Goal: Information Seeking & Learning: Learn about a topic

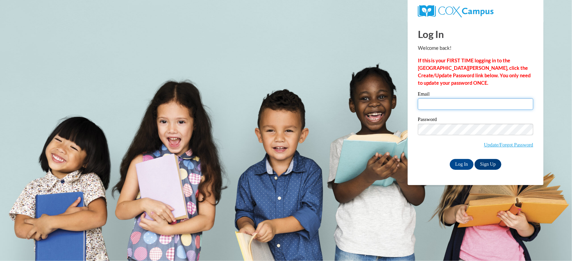
click at [450, 105] on input "Email" at bounding box center [475, 104] width 115 height 12
type input "lynn.raetz@muskegonorway.org"
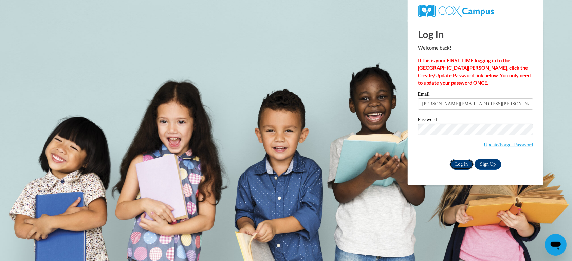
click at [462, 162] on input "Log In" at bounding box center [462, 164] width 24 height 11
click at [460, 164] on input "Log In" at bounding box center [462, 164] width 24 height 11
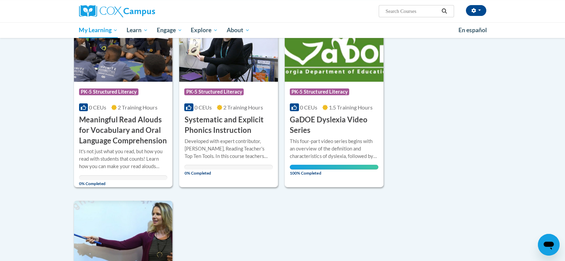
scroll to position [685, 0]
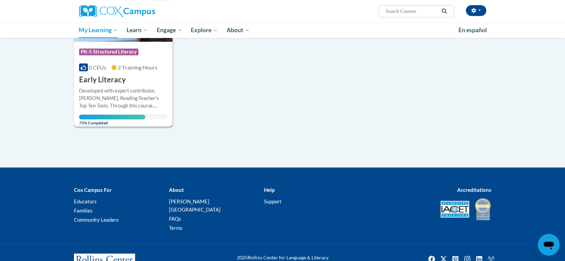
click at [114, 83] on h3 "Early Literacy" at bounding box center [102, 80] width 47 height 11
click at [110, 80] on h3 "Early Literacy" at bounding box center [102, 80] width 47 height 11
click at [110, 82] on h3 "Early Literacy" at bounding box center [102, 80] width 47 height 11
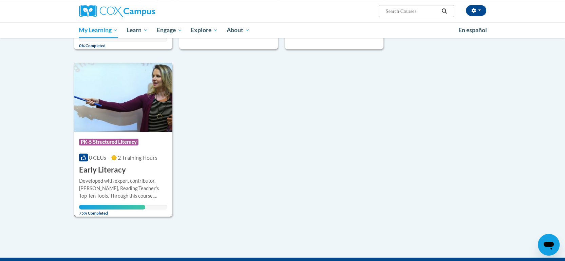
scroll to position [576, 0]
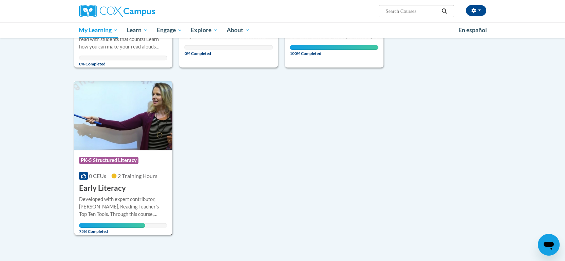
click at [118, 189] on h3 "Early Literacy" at bounding box center [102, 188] width 47 height 11
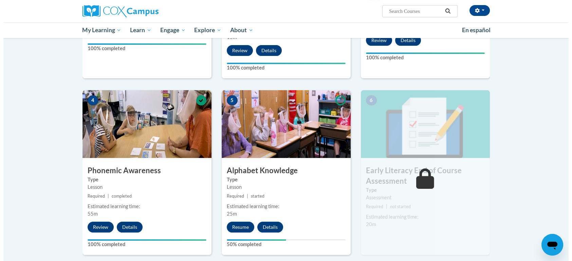
scroll to position [442, 0]
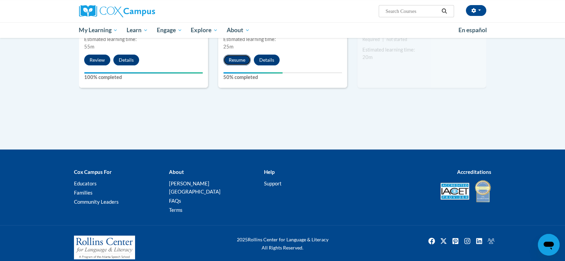
click at [239, 61] on button "Resume" at bounding box center [236, 60] width 27 height 11
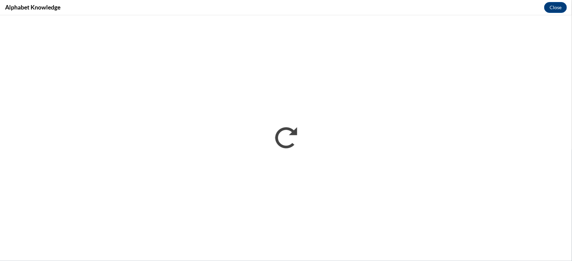
scroll to position [0, 0]
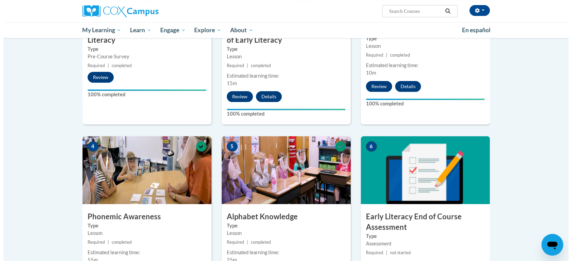
scroll to position [452, 0]
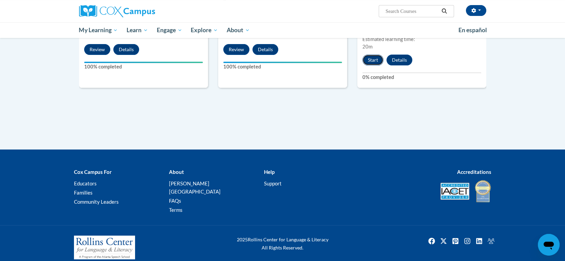
click at [371, 63] on button "Start" at bounding box center [372, 60] width 21 height 11
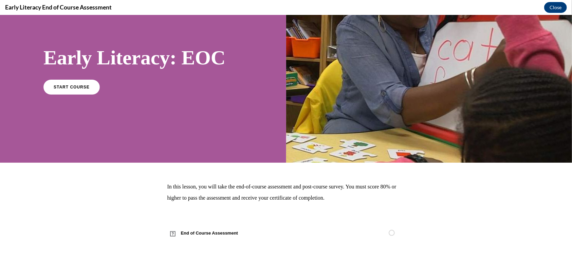
scroll to position [0, 0]
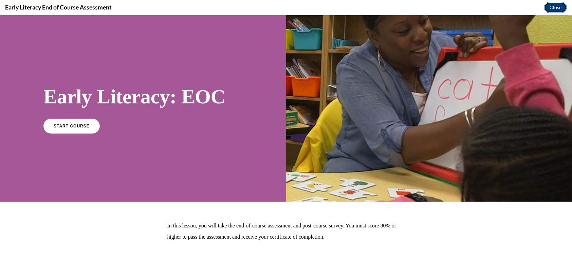
click at [554, 10] on button "Close" at bounding box center [555, 7] width 23 height 11
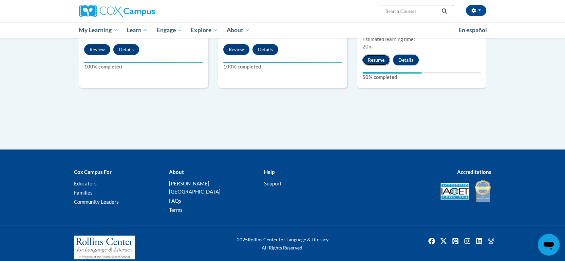
click at [377, 55] on button "Resume" at bounding box center [375, 60] width 27 height 11
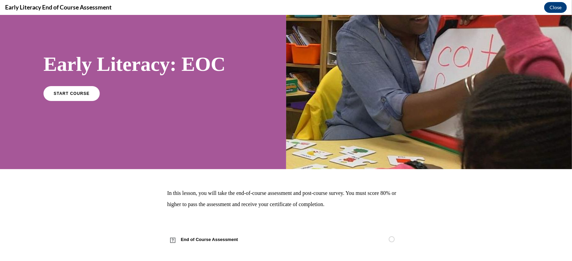
scroll to position [39, 0]
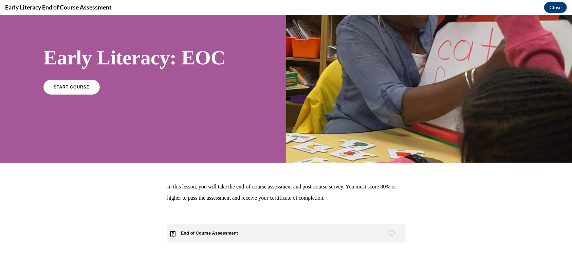
click at [212, 229] on span "End of Course Assessment" at bounding box center [213, 233] width 92 height 19
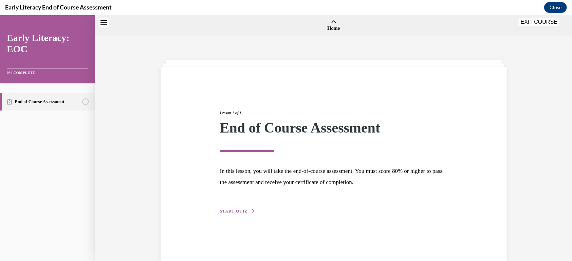
scroll to position [21, 0]
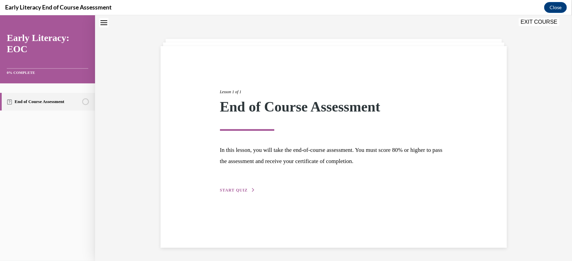
click at [233, 190] on span "START QUIZ" at bounding box center [234, 190] width 28 height 5
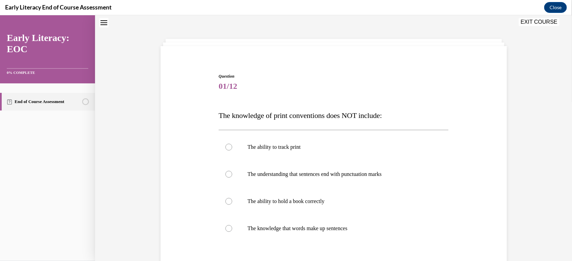
scroll to position [21, 0]
click at [364, 101] on div "Question 01/12 The knowledge of print conventions does NOT include: The ability…" at bounding box center [334, 199] width 230 height 253
click at [303, 201] on p "The ability to hold a book correctly" at bounding box center [339, 201] width 184 height 7
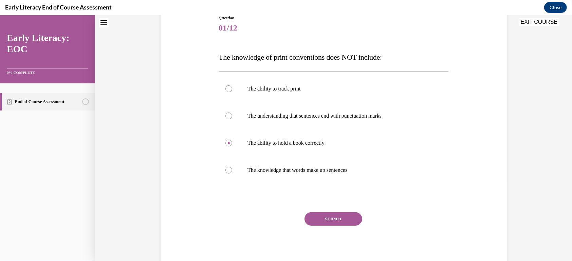
click at [342, 215] on button "SUBMIT" at bounding box center [333, 219] width 58 height 14
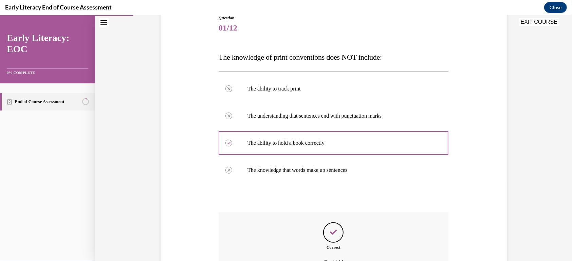
scroll to position [155, 0]
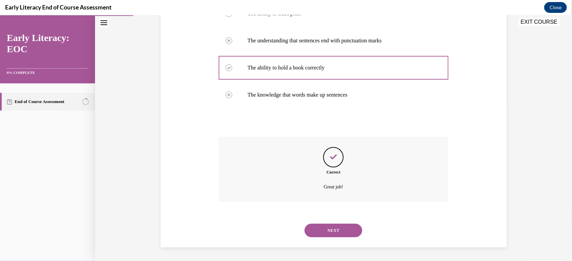
click at [342, 235] on button "NEXT" at bounding box center [333, 231] width 58 height 14
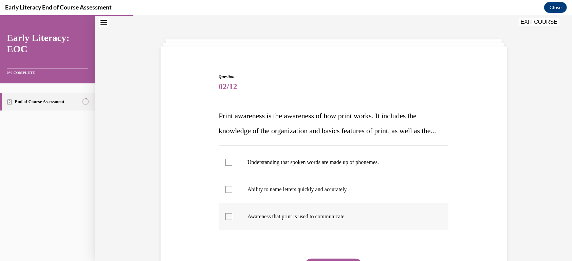
click at [276, 220] on p "Awareness that print is used to communicate." at bounding box center [339, 216] width 184 height 7
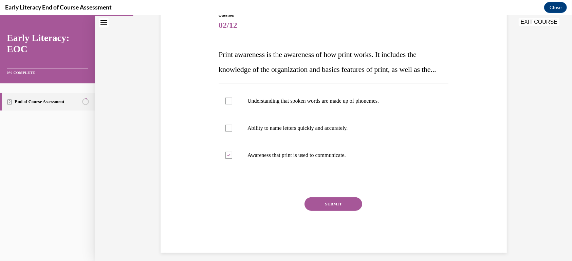
click at [337, 211] on button "SUBMIT" at bounding box center [333, 204] width 58 height 14
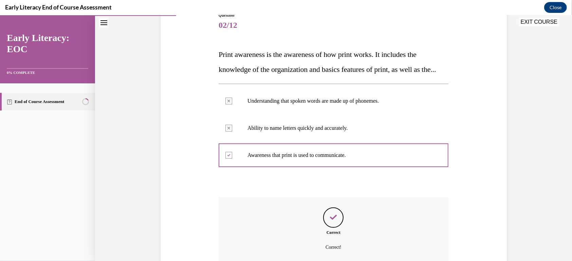
scroll to position [157, 0]
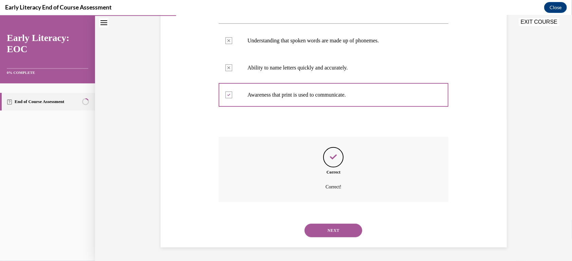
click at [347, 228] on button "NEXT" at bounding box center [333, 231] width 58 height 14
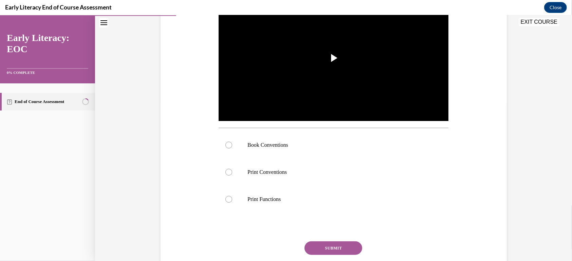
scroll to position [21, 0]
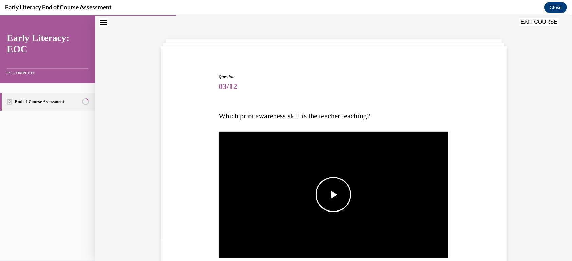
click at [333, 194] on span "Video player" at bounding box center [333, 194] width 0 height 0
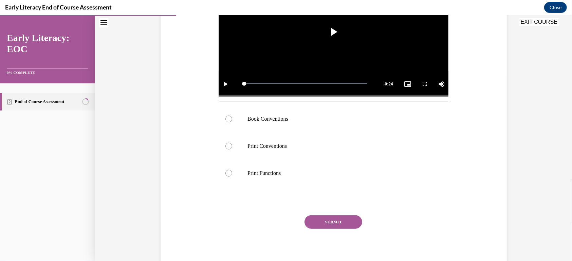
scroll to position [187, 0]
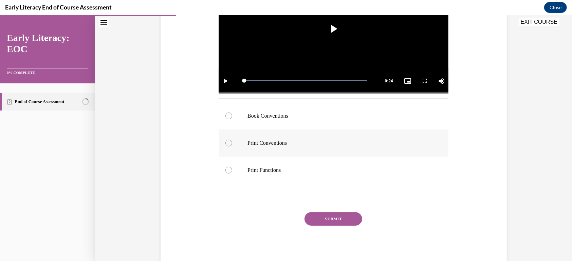
click at [229, 140] on div at bounding box center [334, 142] width 230 height 27
click at [325, 213] on button "SUBMIT" at bounding box center [333, 219] width 58 height 14
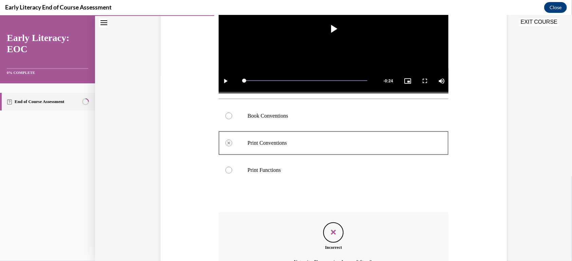
scroll to position [262, 0]
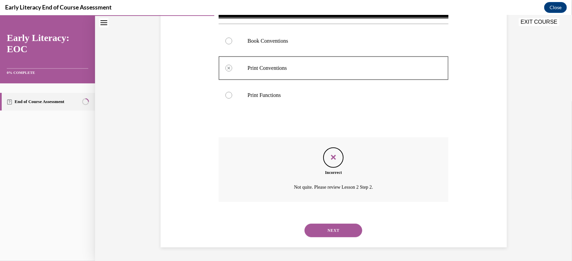
click at [331, 230] on button "NEXT" at bounding box center [333, 231] width 58 height 14
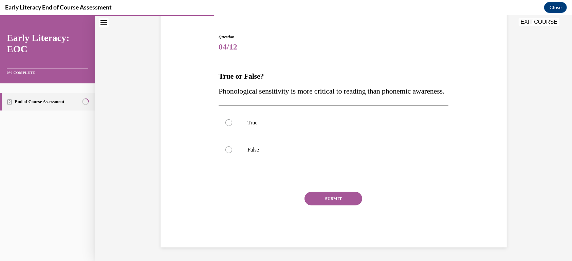
scroll to position [21, 0]
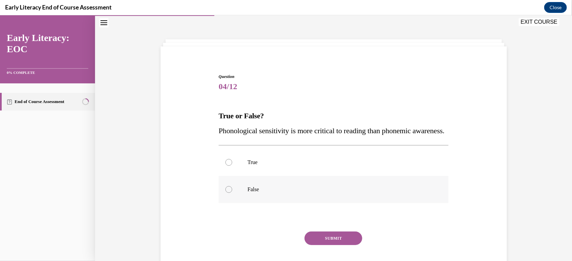
click at [248, 199] on div at bounding box center [334, 189] width 230 height 27
click at [327, 245] on button "SUBMIT" at bounding box center [333, 238] width 58 height 14
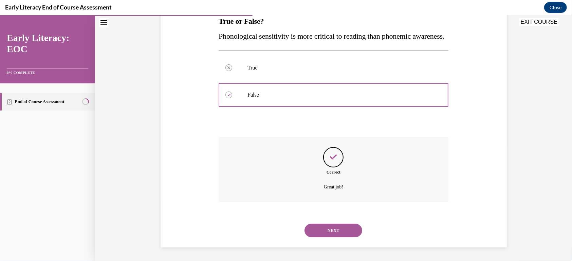
click at [345, 230] on button "NEXT" at bounding box center [333, 231] width 58 height 14
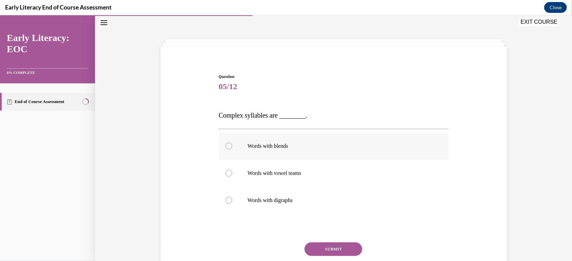
click at [225, 146] on div at bounding box center [228, 146] width 7 height 7
click at [335, 251] on button "SUBMIT" at bounding box center [333, 249] width 58 height 14
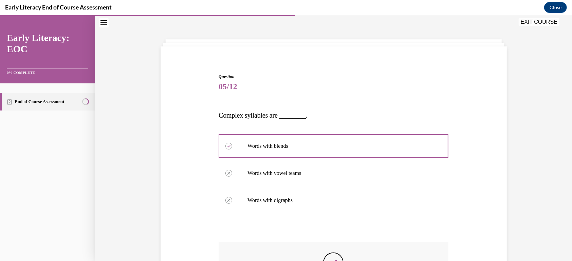
click at [565, 234] on div "Question 05/12 Complex syllables are ________. Words with blends Correctly sele…" at bounding box center [333, 191] width 477 height 351
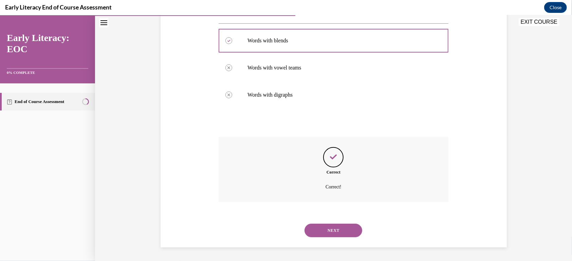
click at [331, 232] on button "NEXT" at bounding box center [333, 231] width 58 height 14
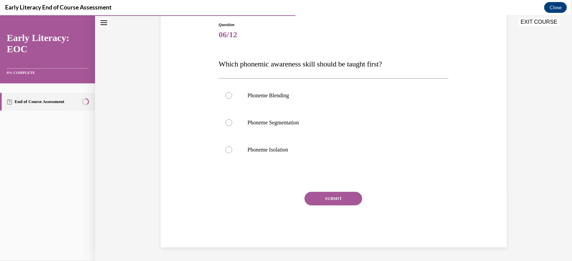
scroll to position [21, 0]
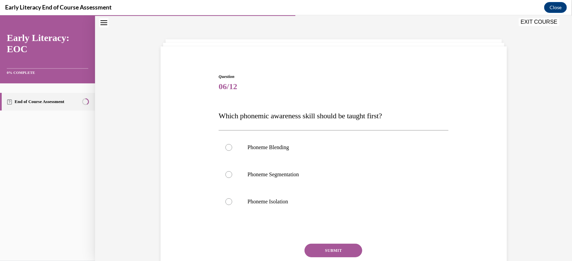
click at [331, 232] on div at bounding box center [334, 229] width 230 height 8
click at [273, 203] on p "Phoneme Isolation" at bounding box center [339, 201] width 184 height 7
click at [336, 248] on button "SUBMIT" at bounding box center [333, 251] width 58 height 14
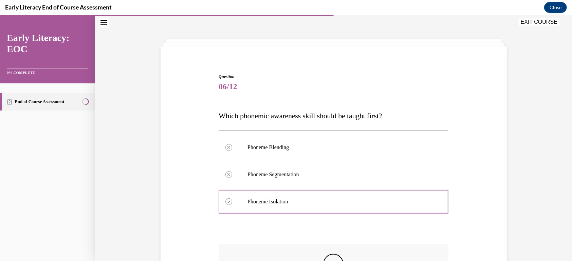
scroll to position [128, 0]
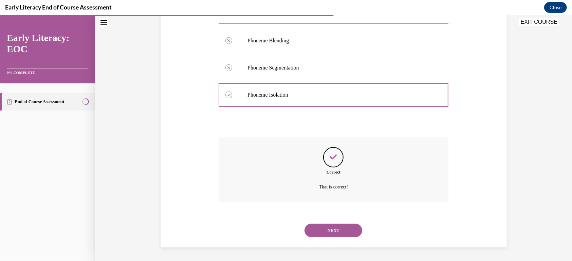
click at [336, 231] on button "NEXT" at bounding box center [333, 231] width 58 height 14
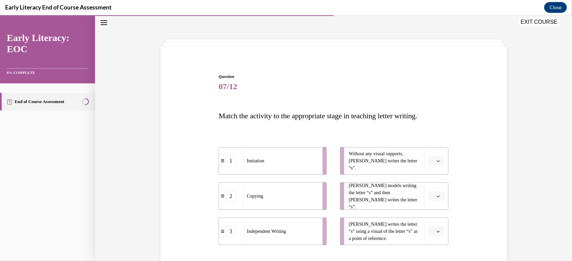
click at [436, 159] on span "button" at bounding box center [438, 161] width 5 height 5
click at [433, 215] on div "3" at bounding box center [432, 217] width 17 height 14
click at [432, 229] on button "button" at bounding box center [436, 231] width 17 height 10
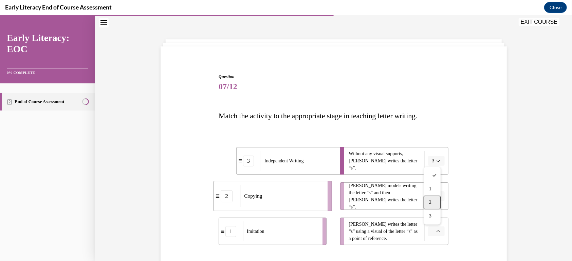
click at [430, 196] on div "2" at bounding box center [432, 203] width 17 height 14
click at [436, 196] on icon "button" at bounding box center [437, 195] width 3 height 3
click at [429, 224] on span "1" at bounding box center [430, 224] width 2 height 5
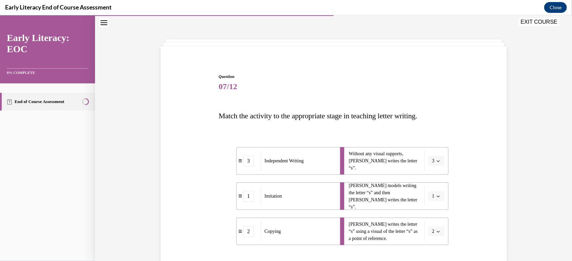
scroll to position [82, 0]
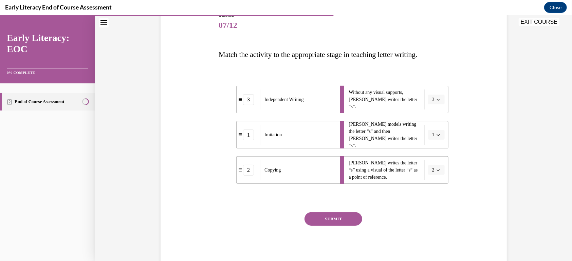
click at [345, 218] on button "SUBMIT" at bounding box center [333, 219] width 58 height 14
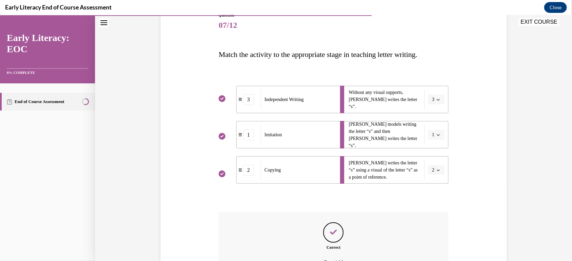
scroll to position [157, 0]
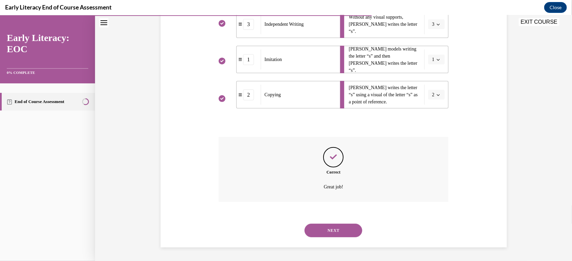
click at [329, 229] on button "NEXT" at bounding box center [333, 231] width 58 height 14
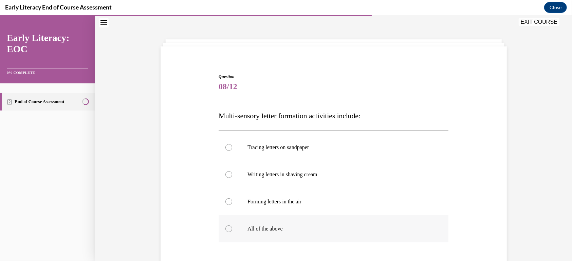
drag, startPoint x: 238, startPoint y: 233, endPoint x: 241, endPoint y: 228, distance: 6.1
click at [241, 228] on div at bounding box center [334, 228] width 230 height 27
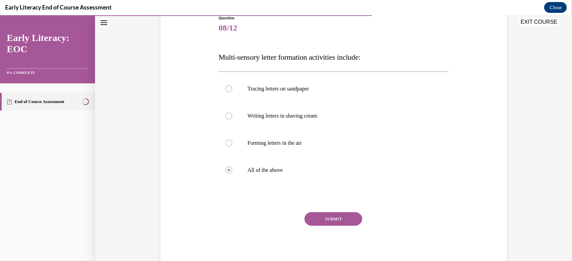
click at [336, 217] on button "SUBMIT" at bounding box center [333, 219] width 58 height 14
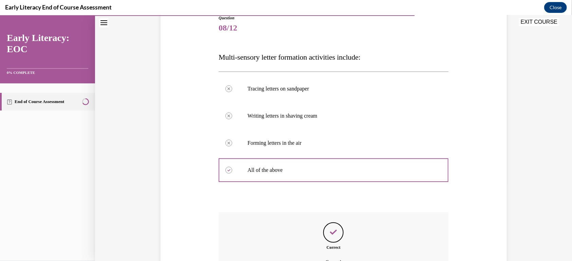
scroll to position [155, 0]
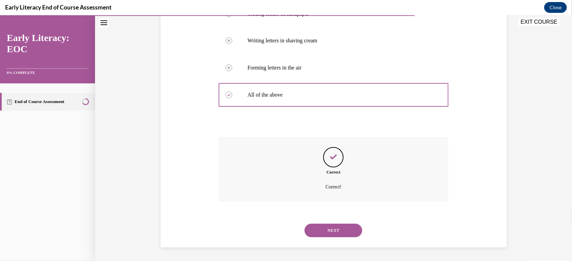
click at [335, 232] on button "NEXT" at bounding box center [333, 231] width 58 height 14
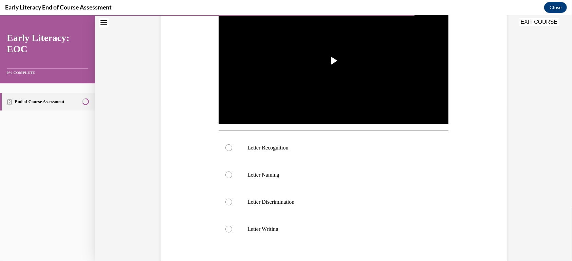
scroll to position [21, 0]
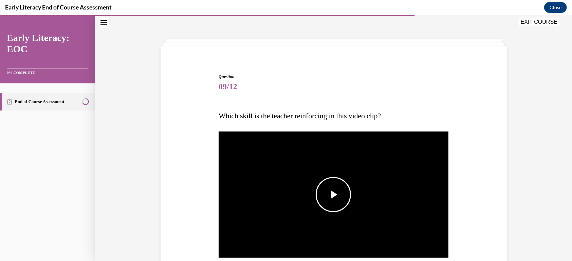
click at [333, 194] on span "Video player" at bounding box center [333, 194] width 0 height 0
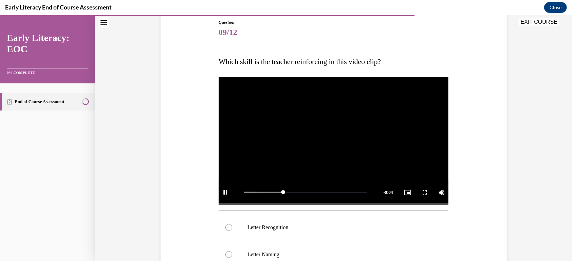
scroll to position [93, 0]
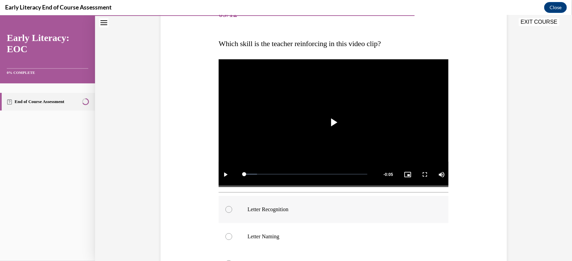
click at [280, 204] on div at bounding box center [334, 209] width 230 height 27
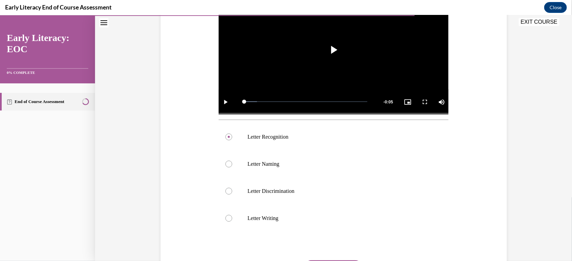
scroll to position [184, 0]
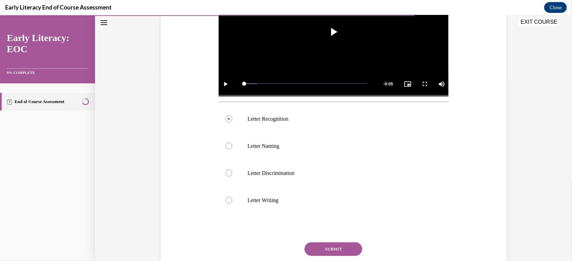
click at [334, 245] on button "SUBMIT" at bounding box center [333, 249] width 58 height 14
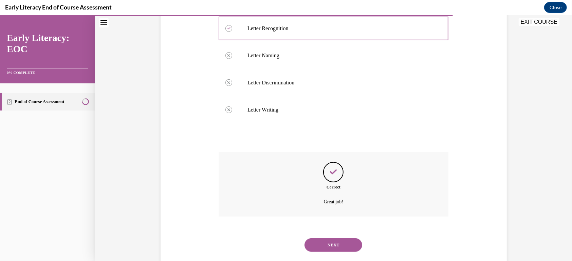
scroll to position [289, 0]
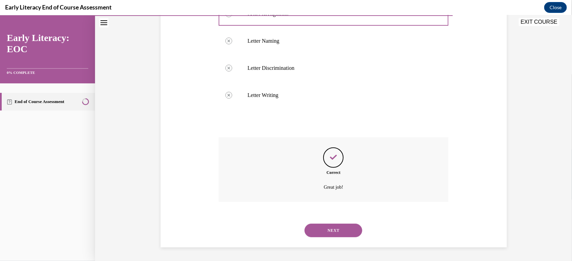
click at [332, 231] on button "NEXT" at bounding box center [333, 231] width 58 height 14
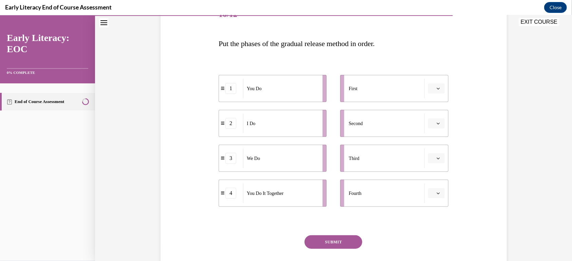
scroll to position [111, 0]
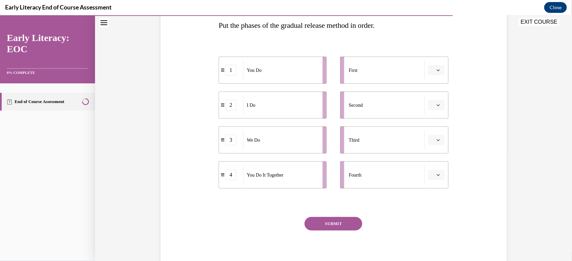
click at [436, 103] on span "button" at bounding box center [438, 105] width 5 height 5
click at [432, 131] on div "1" at bounding box center [432, 134] width 17 height 14
click at [436, 107] on span "button" at bounding box center [438, 105] width 5 height 5
click at [433, 171] on div "4" at bounding box center [430, 175] width 17 height 14
click at [431, 73] on button "button" at bounding box center [436, 70] width 17 height 10
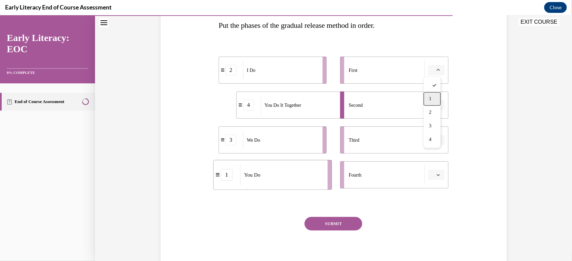
click at [431, 99] on span "1" at bounding box center [430, 98] width 2 height 5
click at [436, 70] on span "button" at bounding box center [438, 70] width 5 height 5
click at [428, 113] on span "2" at bounding box center [429, 112] width 2 height 5
click at [436, 106] on icon "button" at bounding box center [437, 104] width 3 height 3
click at [431, 134] on div "1" at bounding box center [430, 134] width 17 height 14
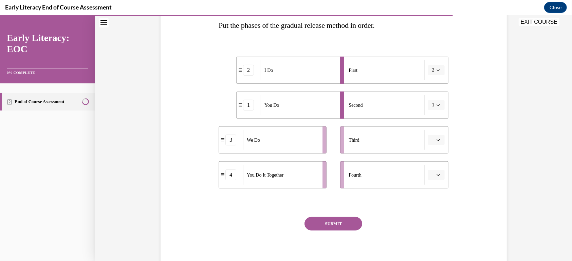
click at [438, 142] on button "button" at bounding box center [436, 140] width 17 height 10
click at [435, 184] on div "2" at bounding box center [432, 182] width 17 height 14
click at [437, 174] on span "button" at bounding box center [438, 174] width 5 height 5
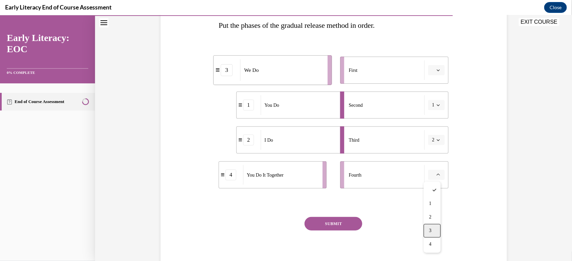
click at [432, 229] on div "3" at bounding box center [432, 231] width 17 height 14
click at [436, 106] on icon "button" at bounding box center [437, 104] width 3 height 3
click at [431, 174] on div "4" at bounding box center [430, 175] width 17 height 14
click at [436, 140] on icon "button" at bounding box center [437, 139] width 3 height 3
click at [434, 169] on div "1" at bounding box center [430, 169] width 17 height 14
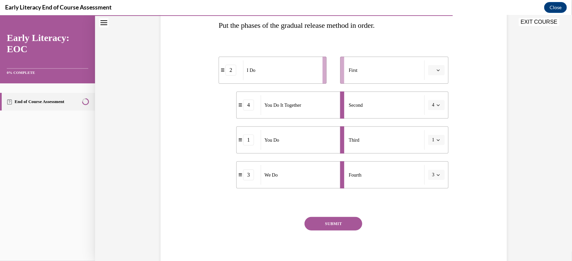
click at [436, 176] on icon "button" at bounding box center [437, 174] width 3 height 3
click at [430, 217] on div "2" at bounding box center [430, 217] width 17 height 14
click at [437, 102] on button "4" at bounding box center [436, 105] width 17 height 10
click at [428, 159] on span "3" at bounding box center [429, 160] width 2 height 5
click at [436, 140] on span "button" at bounding box center [438, 139] width 5 height 5
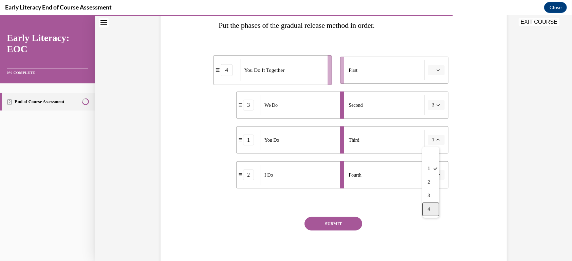
click at [431, 207] on div "4" at bounding box center [430, 210] width 17 height 14
click at [436, 175] on icon "button" at bounding box center [437, 175] width 3 height 2
click at [429, 208] on div "1" at bounding box center [430, 204] width 17 height 14
click at [230, 73] on div "2" at bounding box center [230, 69] width 11 height 11
click at [355, 67] on div "First" at bounding box center [387, 70] width 76 height 20
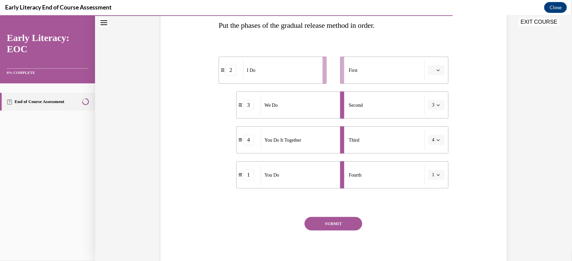
click at [335, 220] on button "SUBMIT" at bounding box center [333, 224] width 58 height 14
click at [283, 73] on div "I Do" at bounding box center [280, 70] width 75 height 20
click at [385, 68] on div "First" at bounding box center [387, 70] width 76 height 20
click at [436, 68] on span "button" at bounding box center [438, 70] width 5 height 5
click at [436, 70] on icon "button" at bounding box center [437, 70] width 3 height 4
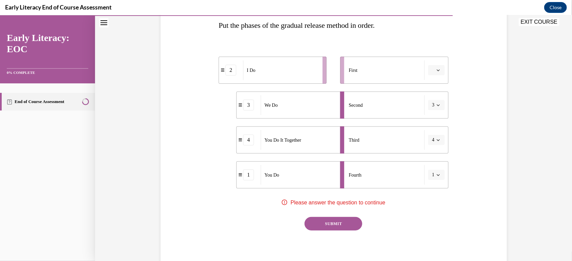
click at [436, 70] on icon "button" at bounding box center [437, 70] width 3 height 2
click at [436, 70] on icon "button" at bounding box center [437, 70] width 3 height 4
click at [436, 70] on icon "button" at bounding box center [437, 70] width 3 height 2
click at [433, 139] on div "4" at bounding box center [432, 140] width 17 height 14
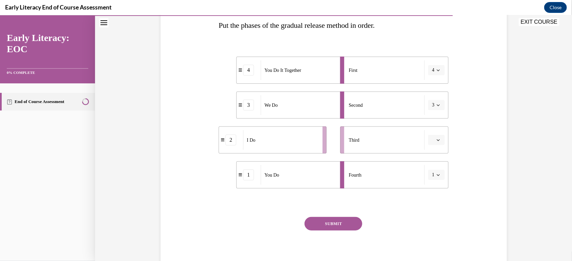
click at [432, 141] on span "Please select an option" at bounding box center [433, 139] width 2 height 7
click at [431, 166] on span "1" at bounding box center [430, 168] width 2 height 5
click at [248, 179] on div "I Do" at bounding box center [280, 175] width 75 height 20
click at [263, 176] on div "I Do" at bounding box center [280, 175] width 75 height 20
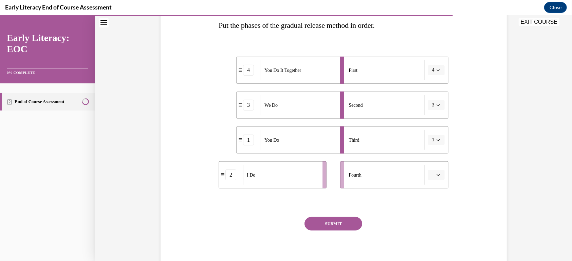
click at [230, 175] on div "2" at bounding box center [230, 174] width 11 height 11
click at [358, 173] on span "Fourth" at bounding box center [355, 174] width 13 height 7
click at [431, 172] on button "button" at bounding box center [436, 175] width 17 height 10
click at [436, 202] on div "1" at bounding box center [432, 204] width 17 height 14
click at [432, 142] on button "button" at bounding box center [436, 140] width 17 height 10
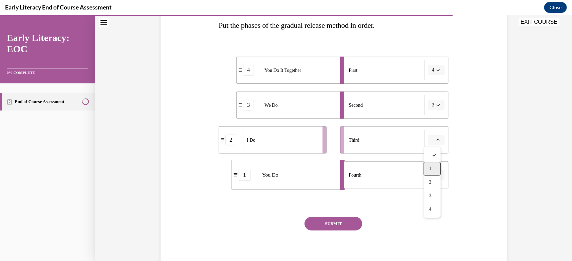
click at [430, 168] on span "1" at bounding box center [430, 168] width 2 height 5
click at [436, 174] on icon "button" at bounding box center [437, 174] width 3 height 3
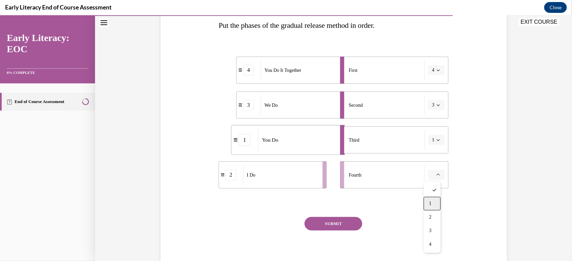
click at [434, 202] on div "1" at bounding box center [432, 204] width 17 height 14
click at [436, 69] on icon "button" at bounding box center [437, 69] width 3 height 3
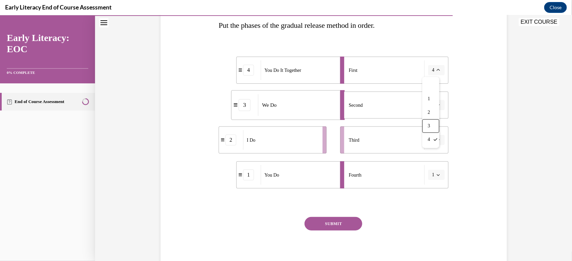
click at [412, 141] on div "Third" at bounding box center [387, 140] width 76 height 20
click at [438, 70] on button "4" at bounding box center [436, 70] width 17 height 10
click at [433, 125] on div "3" at bounding box center [430, 126] width 17 height 14
click at [432, 105] on span "Please select an option" at bounding box center [433, 104] width 2 height 7
click at [429, 156] on div "3" at bounding box center [432, 161] width 17 height 14
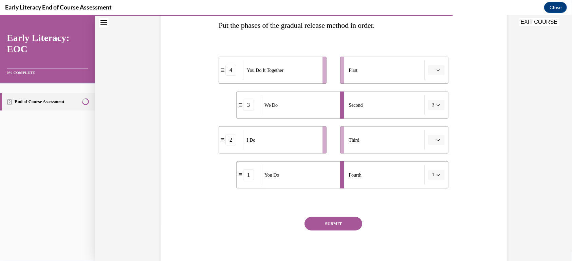
click at [432, 176] on button "1" at bounding box center [436, 175] width 17 height 10
click at [434, 220] on div "2" at bounding box center [430, 217] width 17 height 14
click at [436, 176] on icon "button" at bounding box center [437, 174] width 3 height 3
click at [436, 70] on icon "button" at bounding box center [437, 69] width 3 height 3
click at [433, 115] on div "2" at bounding box center [432, 113] width 17 height 14
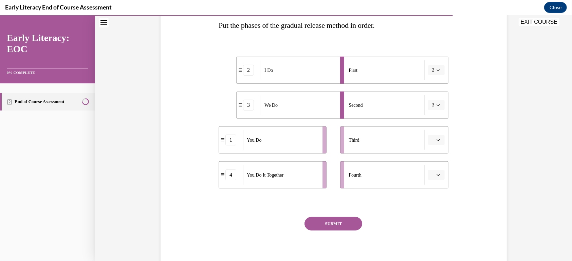
click at [436, 175] on icon "button" at bounding box center [437, 175] width 3 height 2
click at [436, 245] on div "4" at bounding box center [432, 245] width 17 height 14
click at [436, 138] on icon "button" at bounding box center [437, 139] width 3 height 3
click at [431, 166] on span "1" at bounding box center [430, 168] width 2 height 5
click at [433, 178] on button "4" at bounding box center [436, 175] width 17 height 10
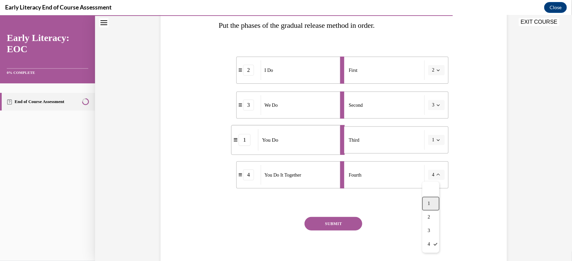
click at [433, 202] on div "1" at bounding box center [430, 204] width 17 height 14
click at [437, 141] on span "button" at bounding box center [438, 139] width 5 height 5
click at [432, 211] on div "4" at bounding box center [432, 210] width 17 height 14
click at [336, 223] on button "SUBMIT" at bounding box center [333, 224] width 58 height 14
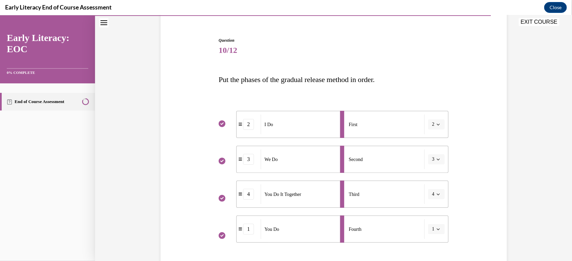
scroll to position [191, 0]
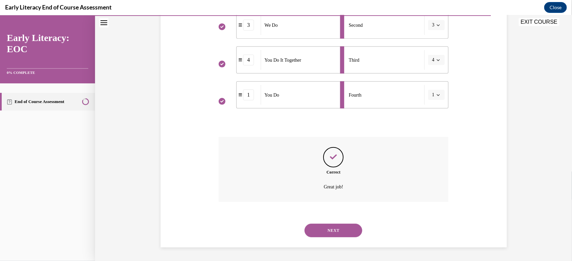
click at [329, 230] on button "NEXT" at bounding box center [333, 231] width 58 height 14
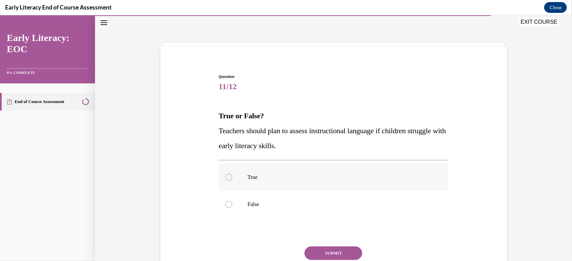
click at [253, 178] on p "True" at bounding box center [339, 177] width 184 height 7
click at [337, 252] on button "SUBMIT" at bounding box center [333, 253] width 58 height 14
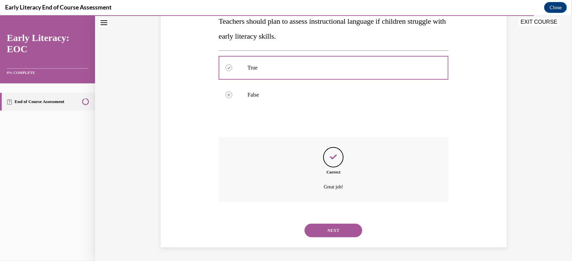
click at [339, 232] on button "NEXT" at bounding box center [333, 231] width 58 height 14
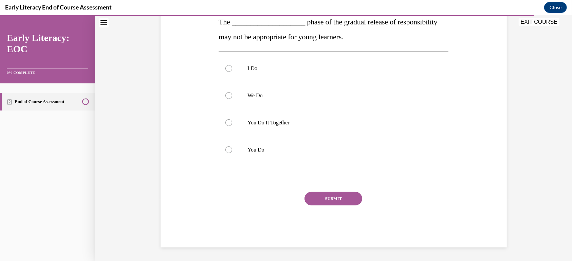
scroll to position [21, 0]
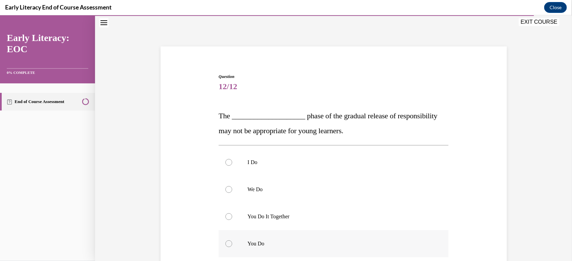
click at [248, 241] on p "You Do" at bounding box center [339, 243] width 184 height 7
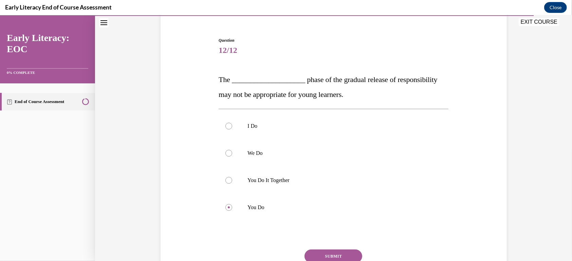
scroll to position [75, 0]
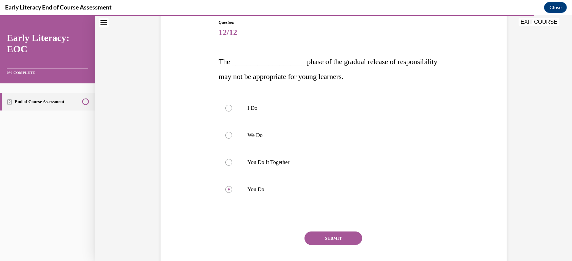
click at [333, 241] on button "SUBMIT" at bounding box center [333, 238] width 58 height 14
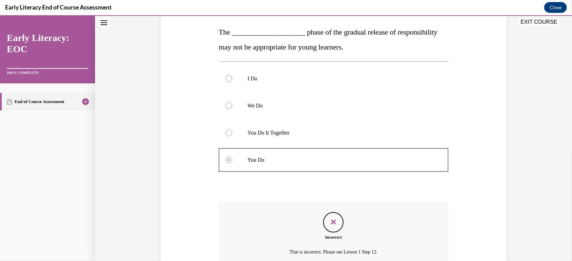
scroll to position [170, 0]
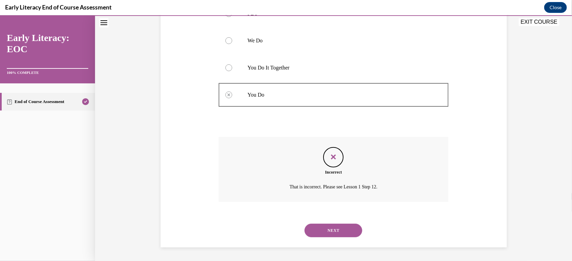
click at [326, 227] on button "NEXT" at bounding box center [333, 231] width 58 height 14
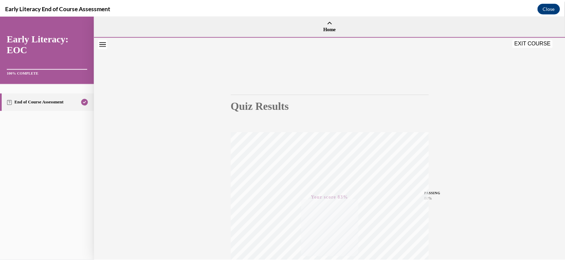
scroll to position [102, 0]
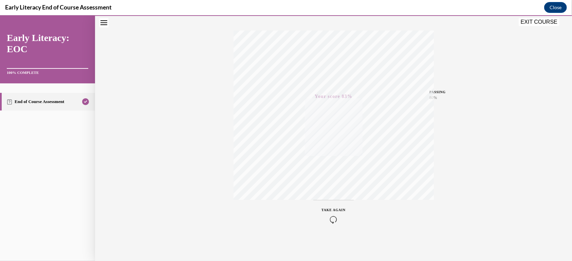
click at [550, 18] on button "EXIT COURSE" at bounding box center [539, 22] width 41 height 8
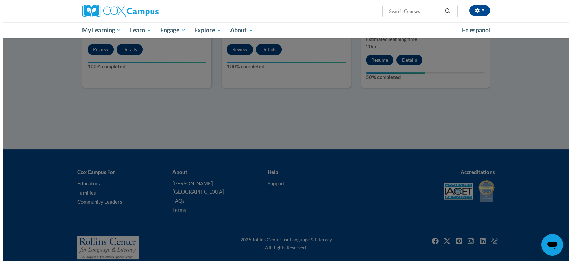
scroll to position [224, 0]
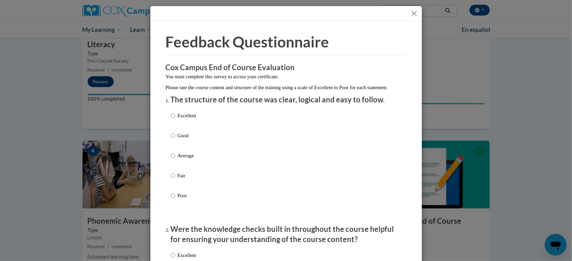
click at [180, 140] on p "Good" at bounding box center [187, 135] width 19 height 7
click at [175, 140] on input "Good" at bounding box center [173, 135] width 4 height 7
radio input "true"
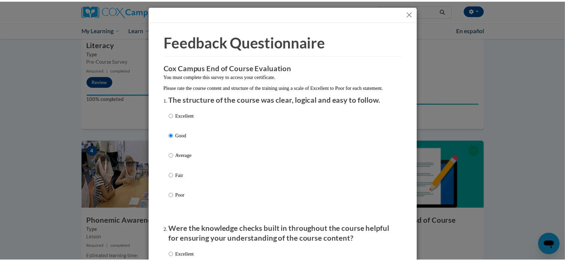
scroll to position [228, 0]
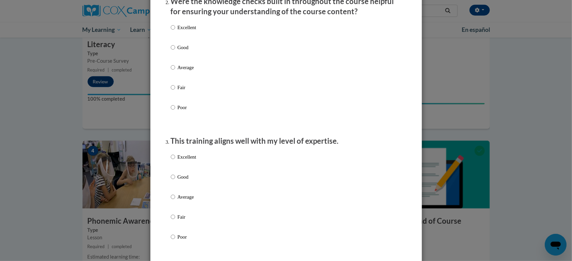
click at [178, 51] on p "Good" at bounding box center [187, 47] width 19 height 7
click at [175, 51] on input "Good" at bounding box center [173, 47] width 4 height 7
radio input "true"
click at [179, 188] on label "Good" at bounding box center [183, 182] width 25 height 18
click at [175, 181] on input "Good" at bounding box center [173, 176] width 4 height 7
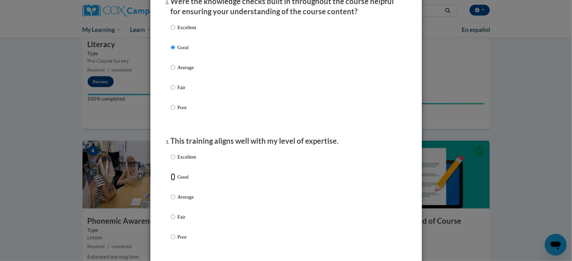
radio input "true"
click at [563, 227] on div "Feedback Questionnaire Rate Course Comments Cox Campus End of Course Evaluation…" at bounding box center [286, 130] width 572 height 261
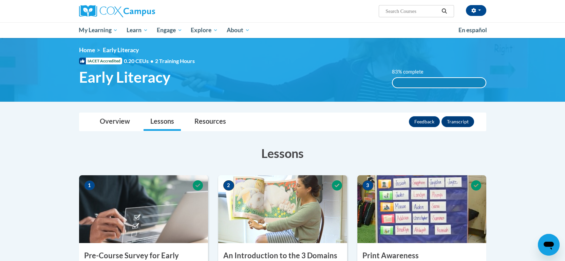
scroll to position [0, 0]
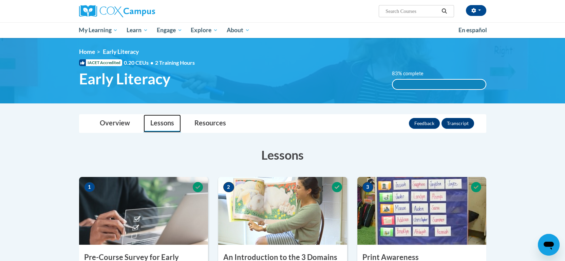
click at [165, 118] on link "Lessons" at bounding box center [162, 124] width 37 height 18
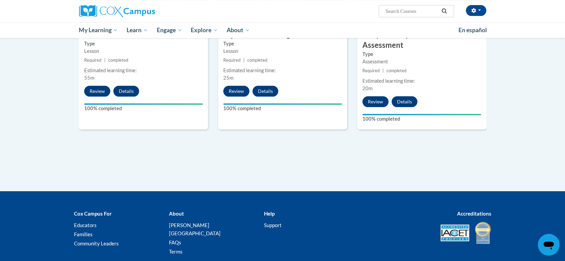
scroll to position [182, 0]
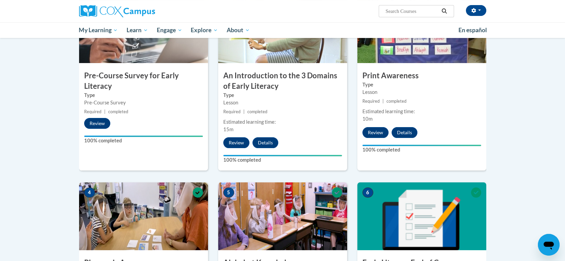
click at [430, 209] on img at bounding box center [421, 217] width 129 height 68
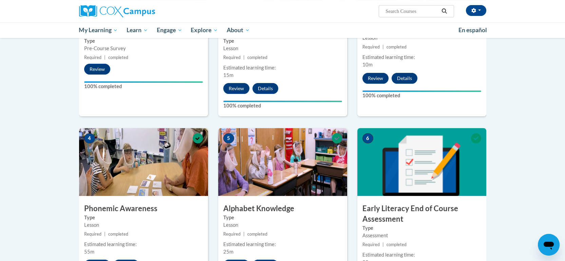
scroll to position [255, 0]
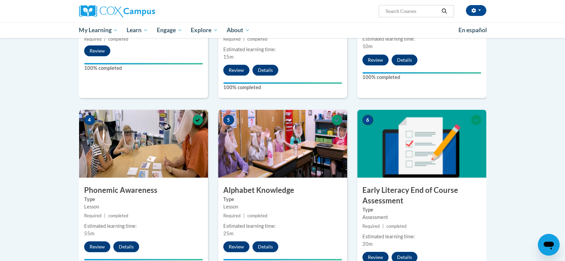
click at [383, 191] on h3 "Early Literacy End of Course Assessment" at bounding box center [421, 195] width 129 height 21
click at [369, 189] on h3 "Early Literacy End of Course Assessment" at bounding box center [421, 195] width 129 height 21
click at [370, 199] on h3 "Early Literacy End of Course Assessment" at bounding box center [421, 195] width 129 height 21
click at [369, 201] on h3 "Early Literacy End of Course Assessment" at bounding box center [421, 195] width 129 height 21
click at [369, 200] on h3 "Early Literacy End of Course Assessment" at bounding box center [421, 195] width 129 height 21
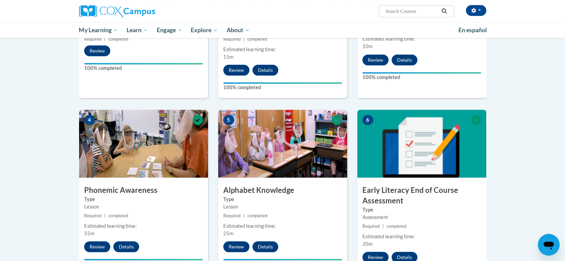
click at [370, 199] on h3 "Early Literacy End of Course Assessment" at bounding box center [421, 195] width 129 height 21
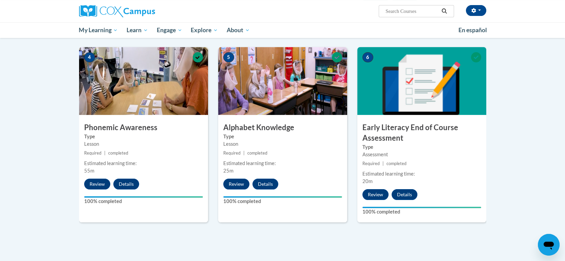
scroll to position [326, 0]
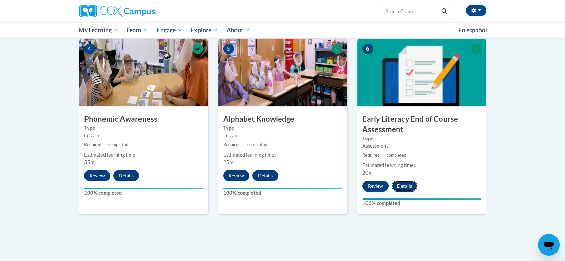
click at [405, 181] on button "Details" at bounding box center [405, 186] width 26 height 11
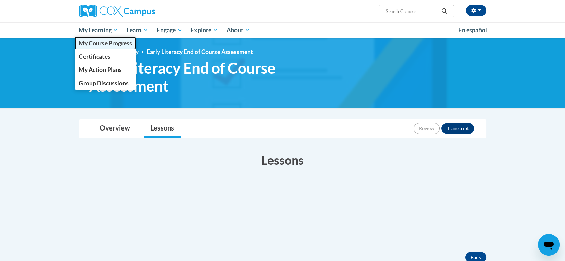
click at [95, 44] on span "My Course Progress" at bounding box center [105, 43] width 53 height 7
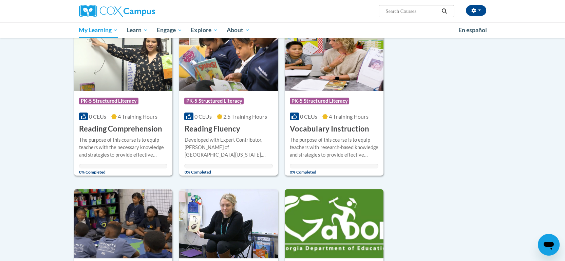
scroll to position [508, 0]
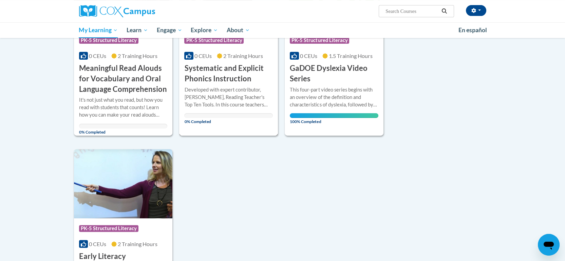
click at [215, 71] on h3 "Systematic and Explicit Phonics Instruction" at bounding box center [228, 73] width 89 height 21
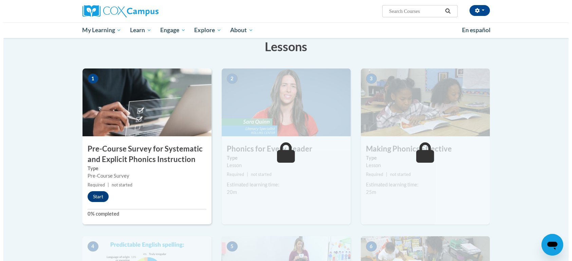
scroll to position [127, 0]
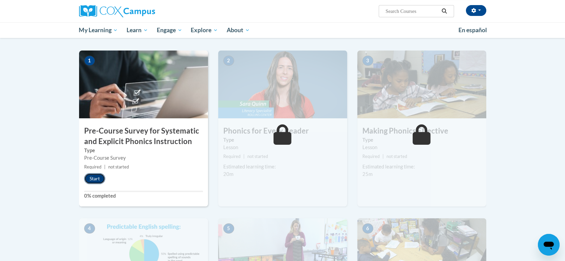
click at [92, 176] on button "Start" at bounding box center [94, 178] width 21 height 11
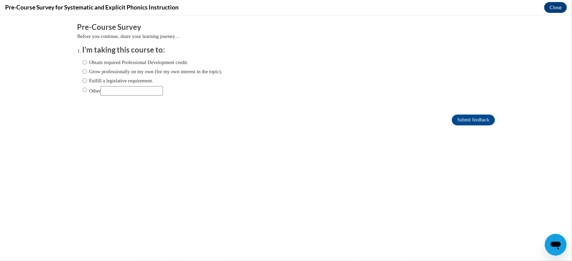
scroll to position [0, 0]
click at [164, 62] on label "Obtain required Professional Development credit." at bounding box center [135, 61] width 106 height 7
click at [87, 62] on input "Obtain required Professional Development credit." at bounding box center [84, 61] width 4 height 7
radio input "true"
click at [458, 126] on form "Pre-Course Survey Before you continue, share your learning journey… I'm taking …" at bounding box center [285, 77] width 417 height 111
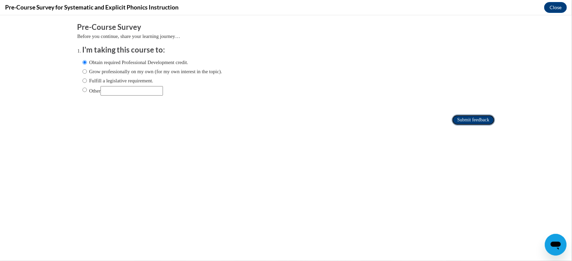
click at [458, 119] on input "Submit feedback" at bounding box center [473, 119] width 43 height 11
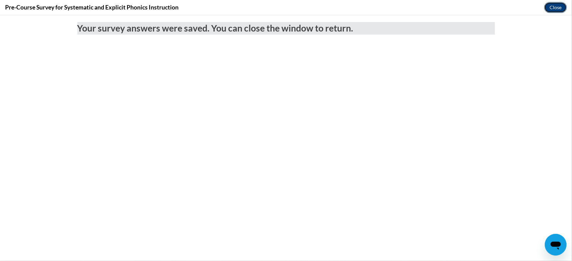
click at [555, 7] on button "Close" at bounding box center [555, 7] width 23 height 11
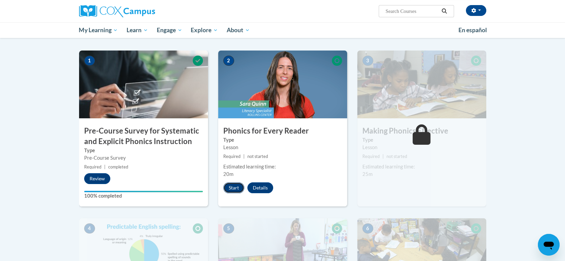
click at [230, 186] on button "Start" at bounding box center [233, 188] width 21 height 11
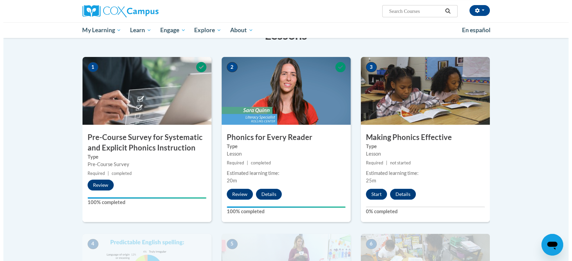
scroll to position [113, 0]
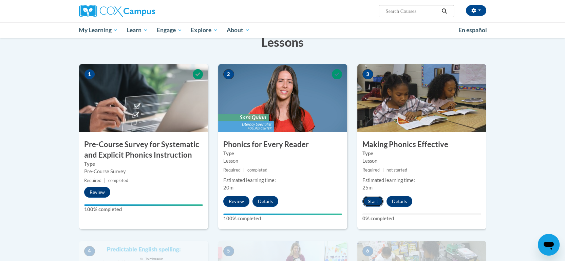
click at [376, 201] on button "Start" at bounding box center [372, 201] width 21 height 11
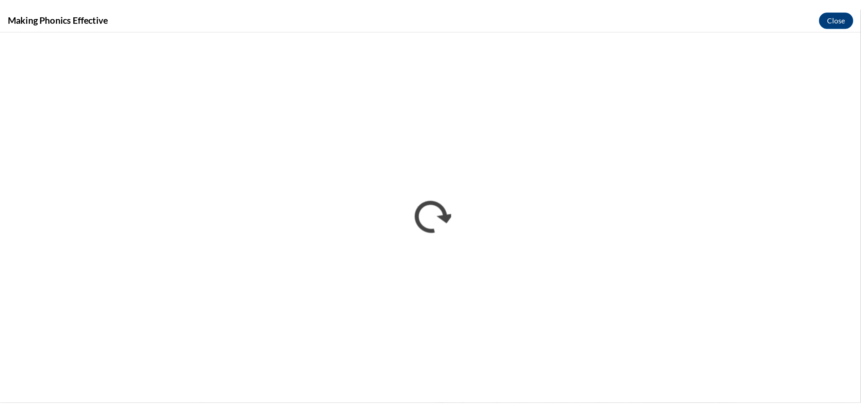
scroll to position [0, 0]
